Goal: Check status

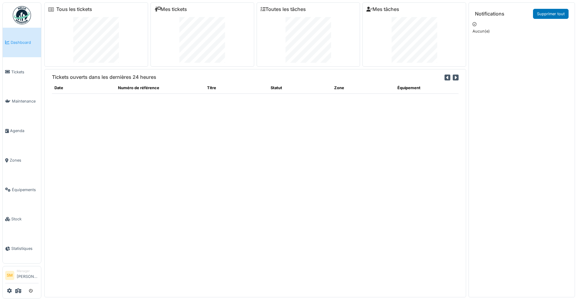
click at [23, 15] on img at bounding box center [22, 15] width 18 height 18
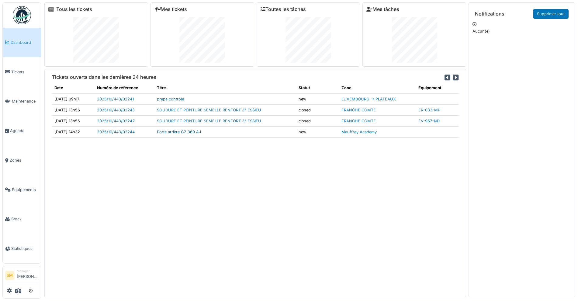
click at [176, 133] on link "Porte arrière GZ 369 AJ" at bounding box center [179, 132] width 44 height 5
